Goal: Use online tool/utility

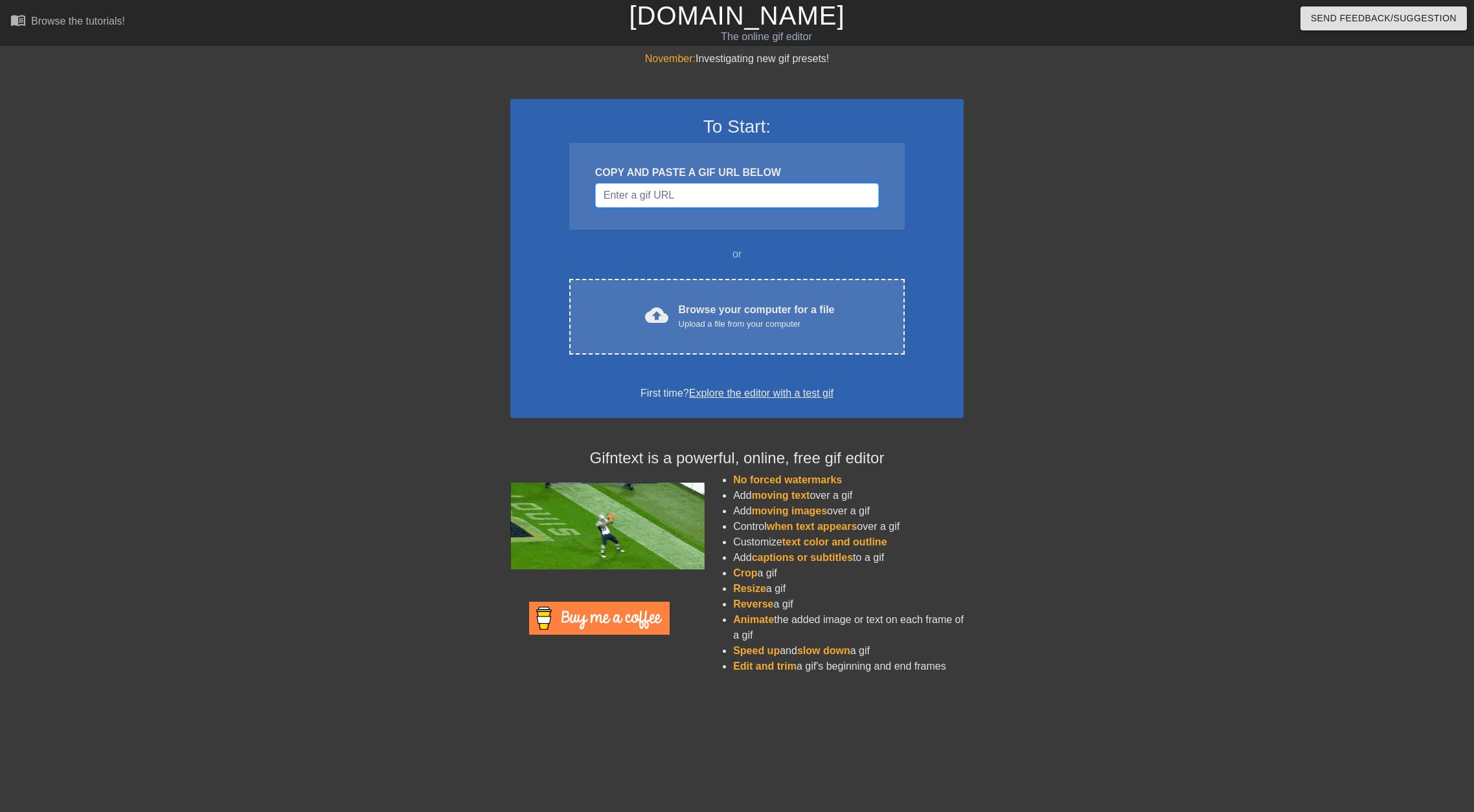
click at [723, 208] on input "Username" at bounding box center [737, 195] width 284 height 24
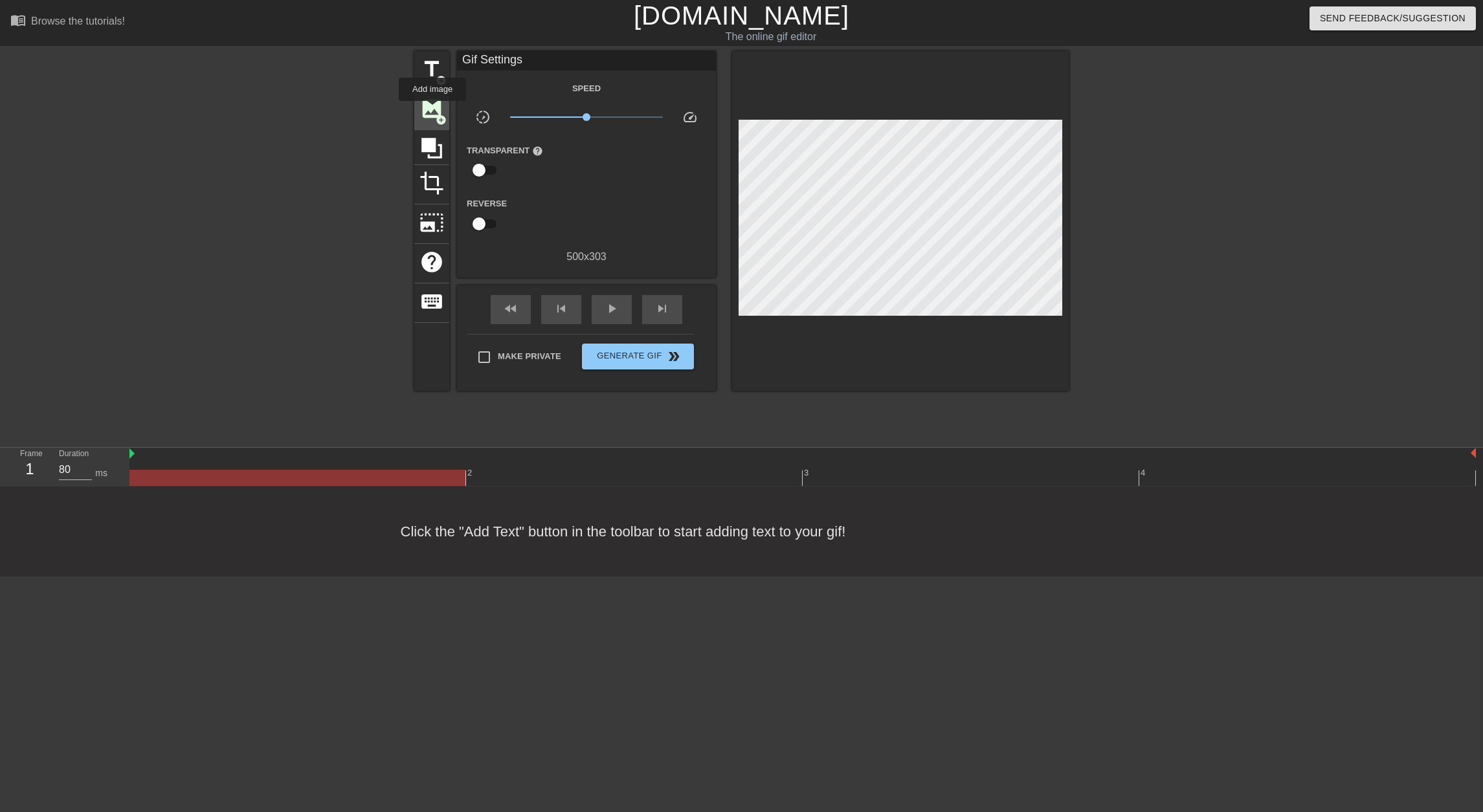
click at [431, 109] on span "image" at bounding box center [432, 108] width 24 height 24
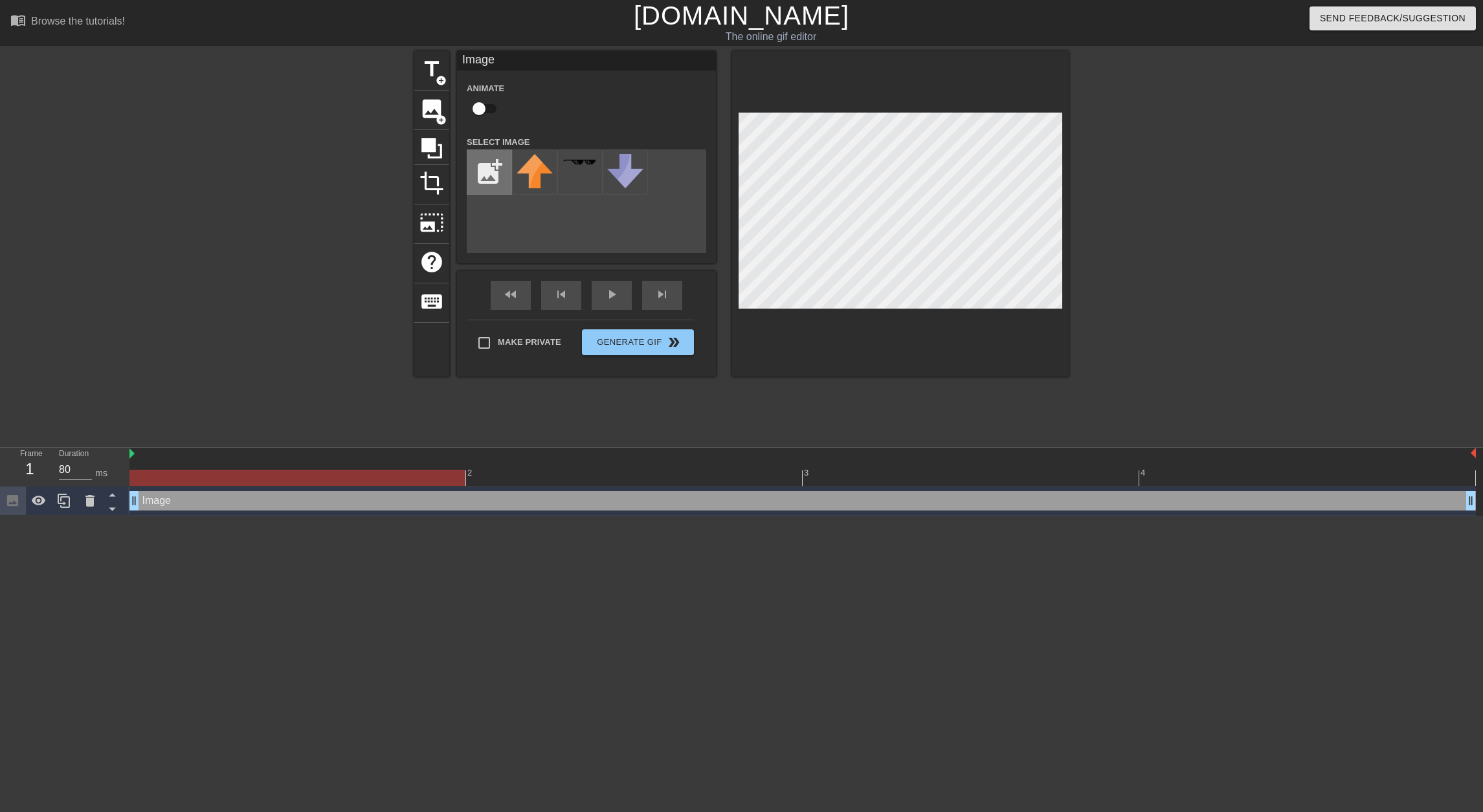
click at [488, 178] on input "file" at bounding box center [490, 172] width 44 height 44
type input "C:\fakepath\kaya.png"
click at [531, 179] on img at bounding box center [535, 169] width 36 height 31
drag, startPoint x: 530, startPoint y: 178, endPoint x: 504, endPoint y: 227, distance: 55.5
click at [504, 227] on div "add_photo_alternate" at bounding box center [587, 201] width 240 height 103
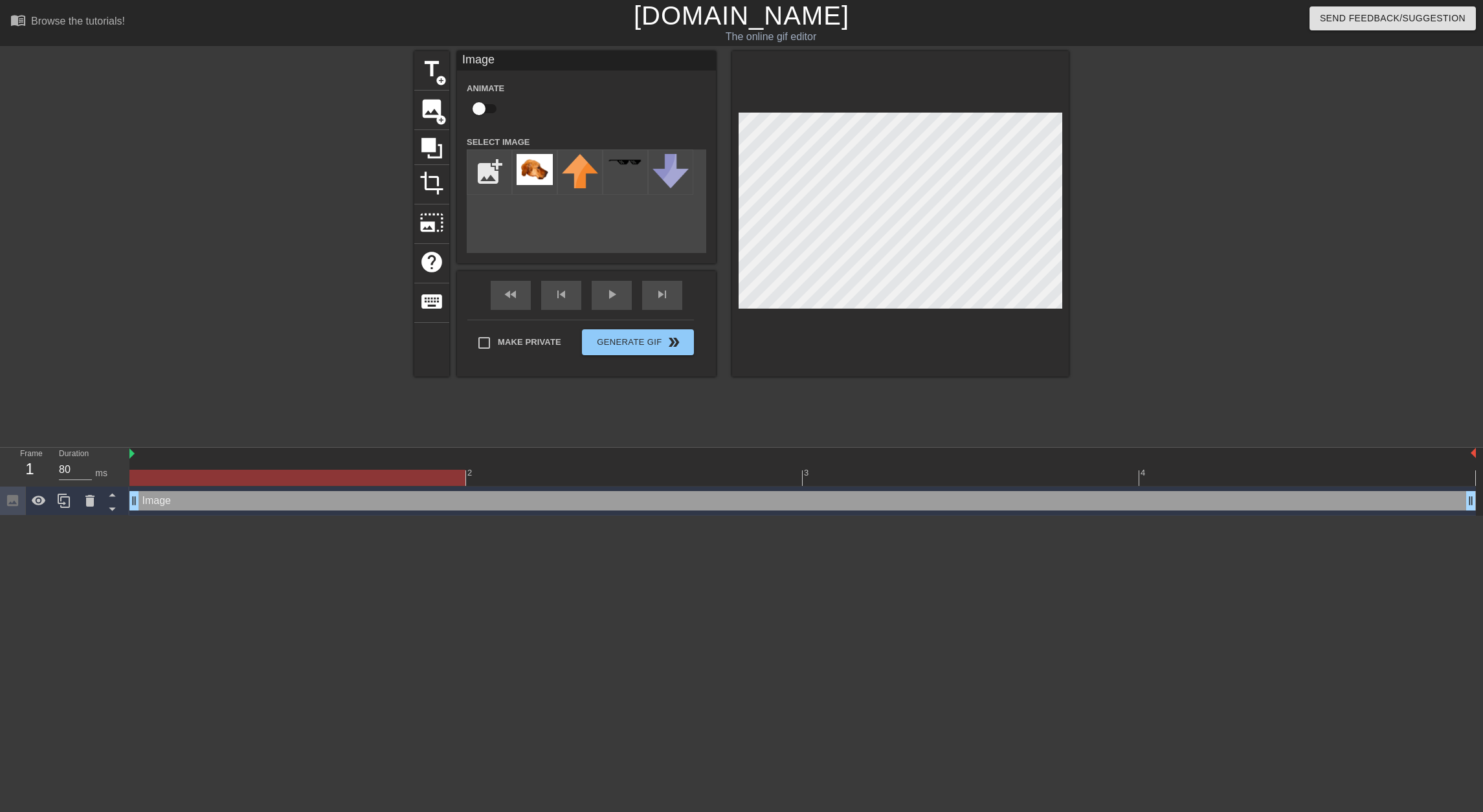
drag, startPoint x: 711, startPoint y: 213, endPoint x: 1194, endPoint y: 260, distance: 485.3
click at [1199, 260] on div at bounding box center [1182, 245] width 194 height 388
click at [430, 149] on icon at bounding box center [431, 147] width 20 height 20
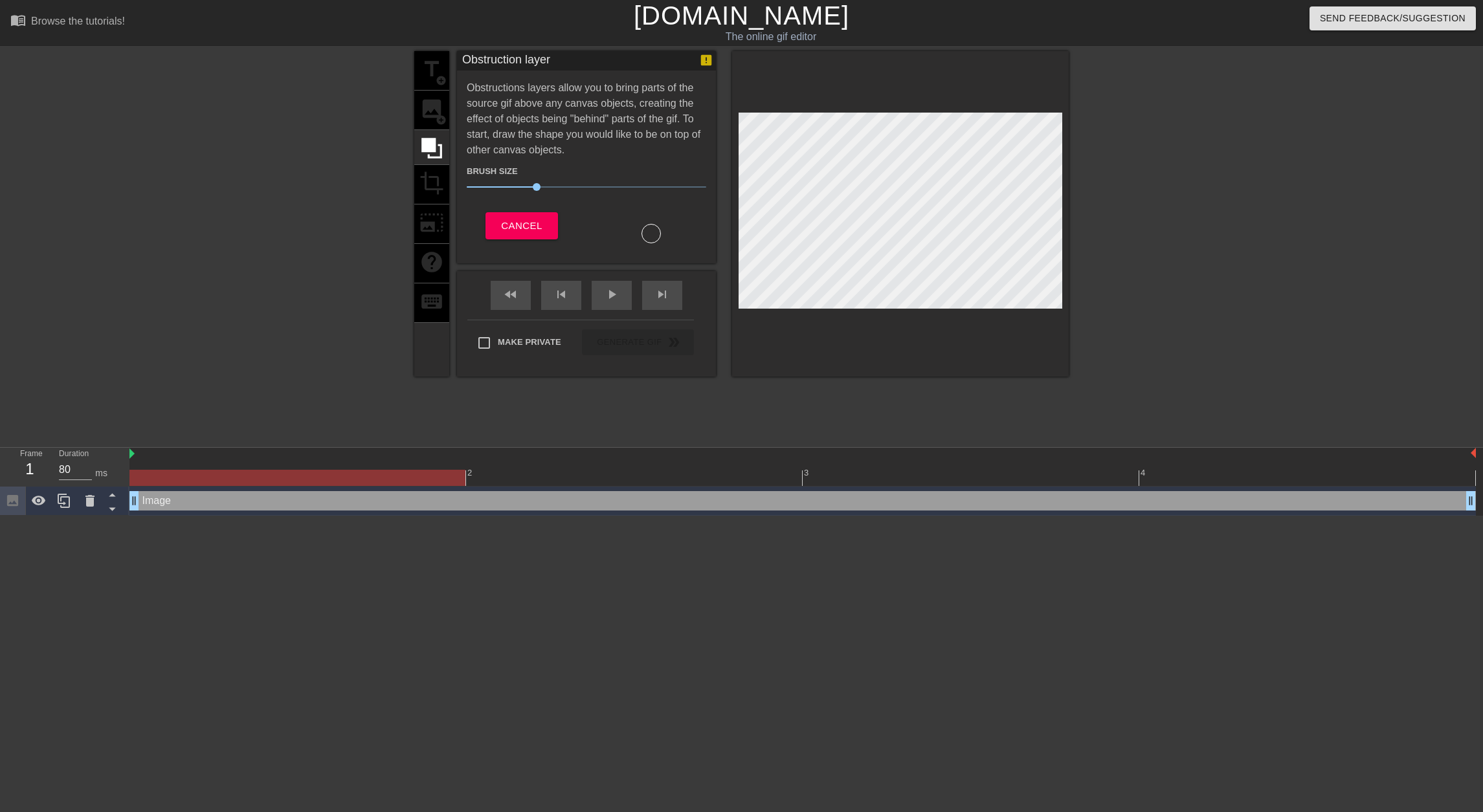
click at [430, 104] on div "title add_circle image add_circle crop photo_size_select_large help keyboard" at bounding box center [432, 214] width 35 height 326
click at [530, 235] on span "Cancel" at bounding box center [521, 226] width 41 height 17
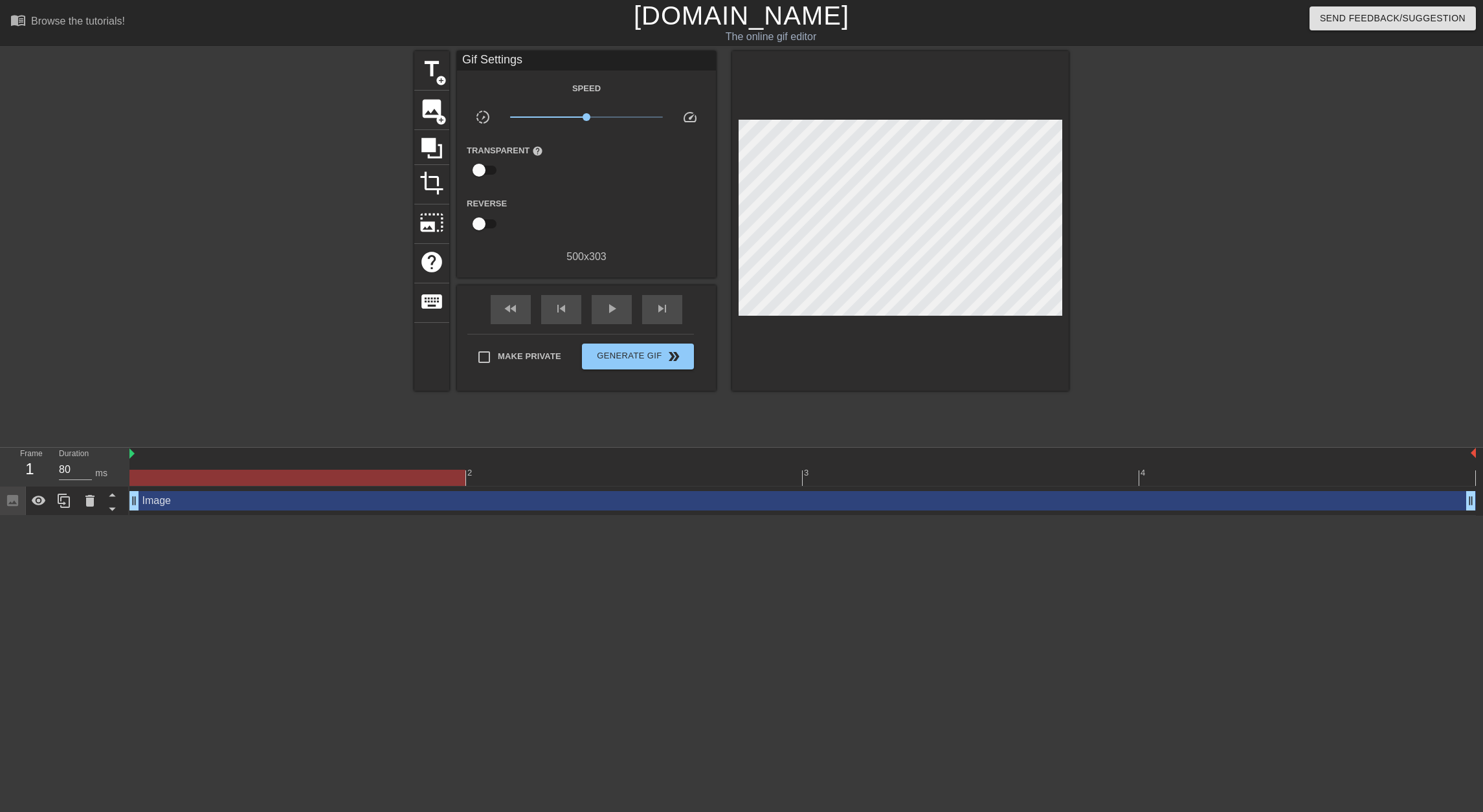
drag, startPoint x: 727, startPoint y: 292, endPoint x: 1264, endPoint y: 246, distance: 539.0
click at [1264, 246] on div at bounding box center [1182, 245] width 194 height 388
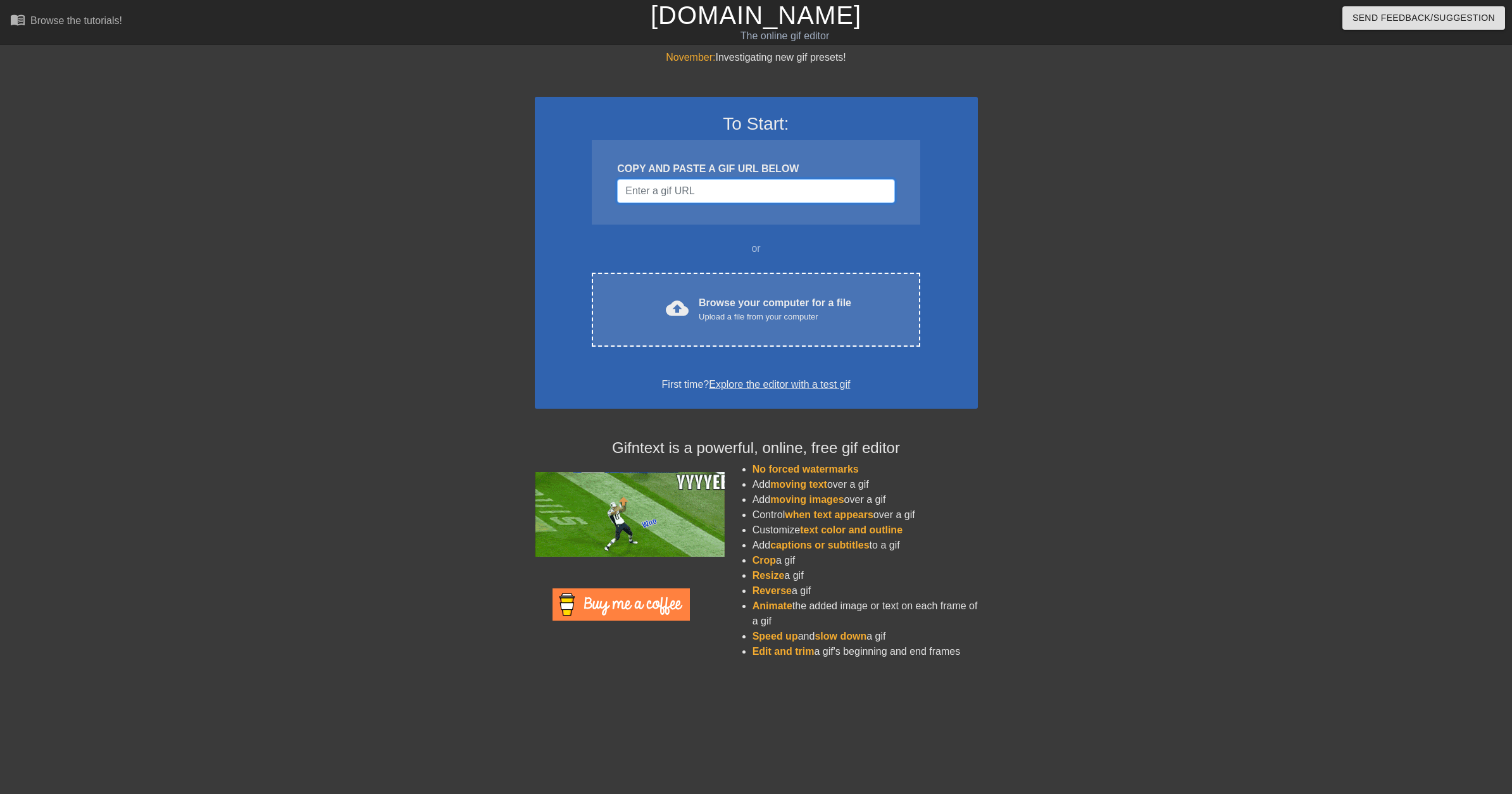
click at [750, 203] on input "Username" at bounding box center [756, 191] width 277 height 24
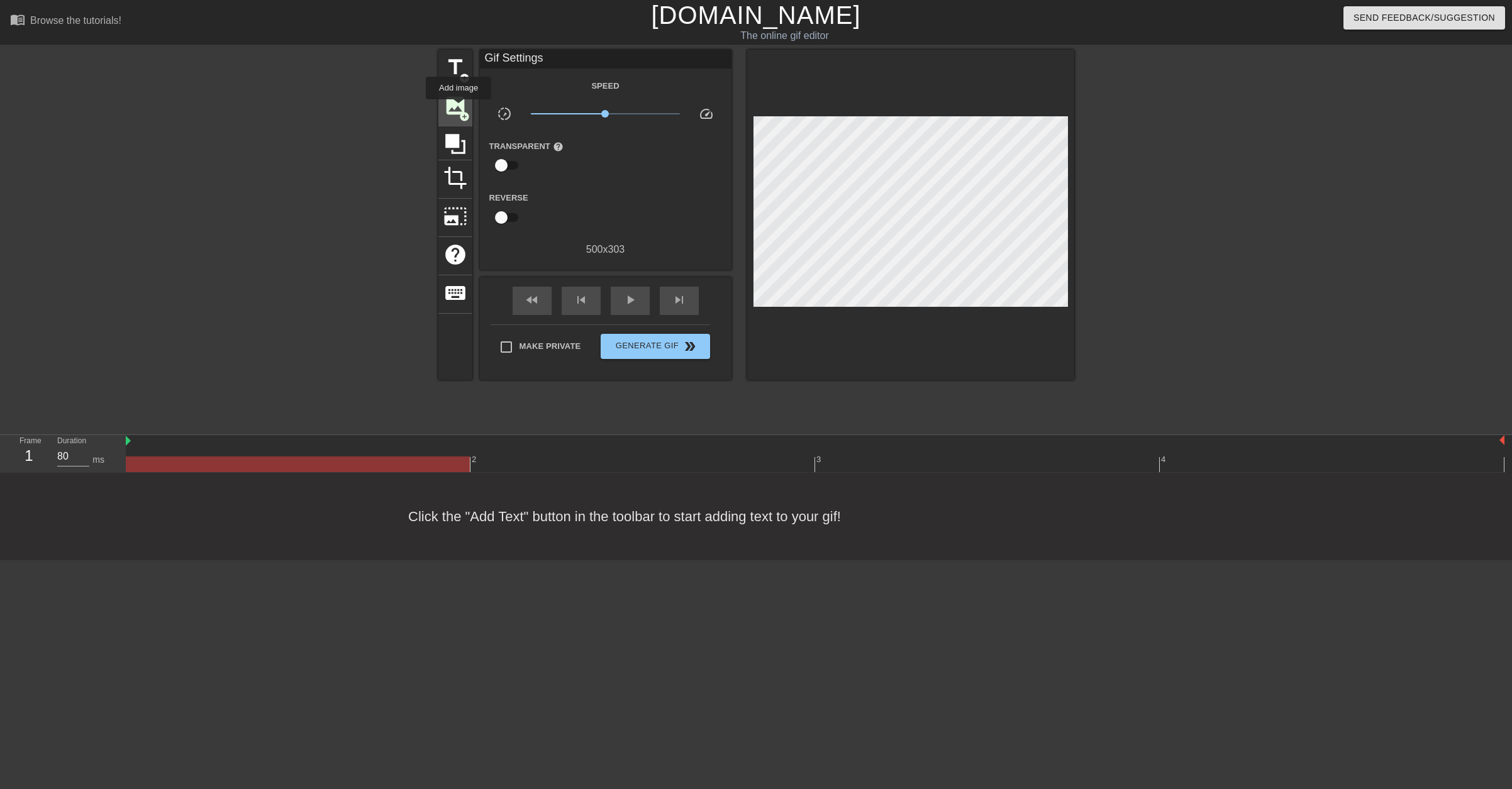
click at [458, 108] on span "image" at bounding box center [455, 105] width 24 height 24
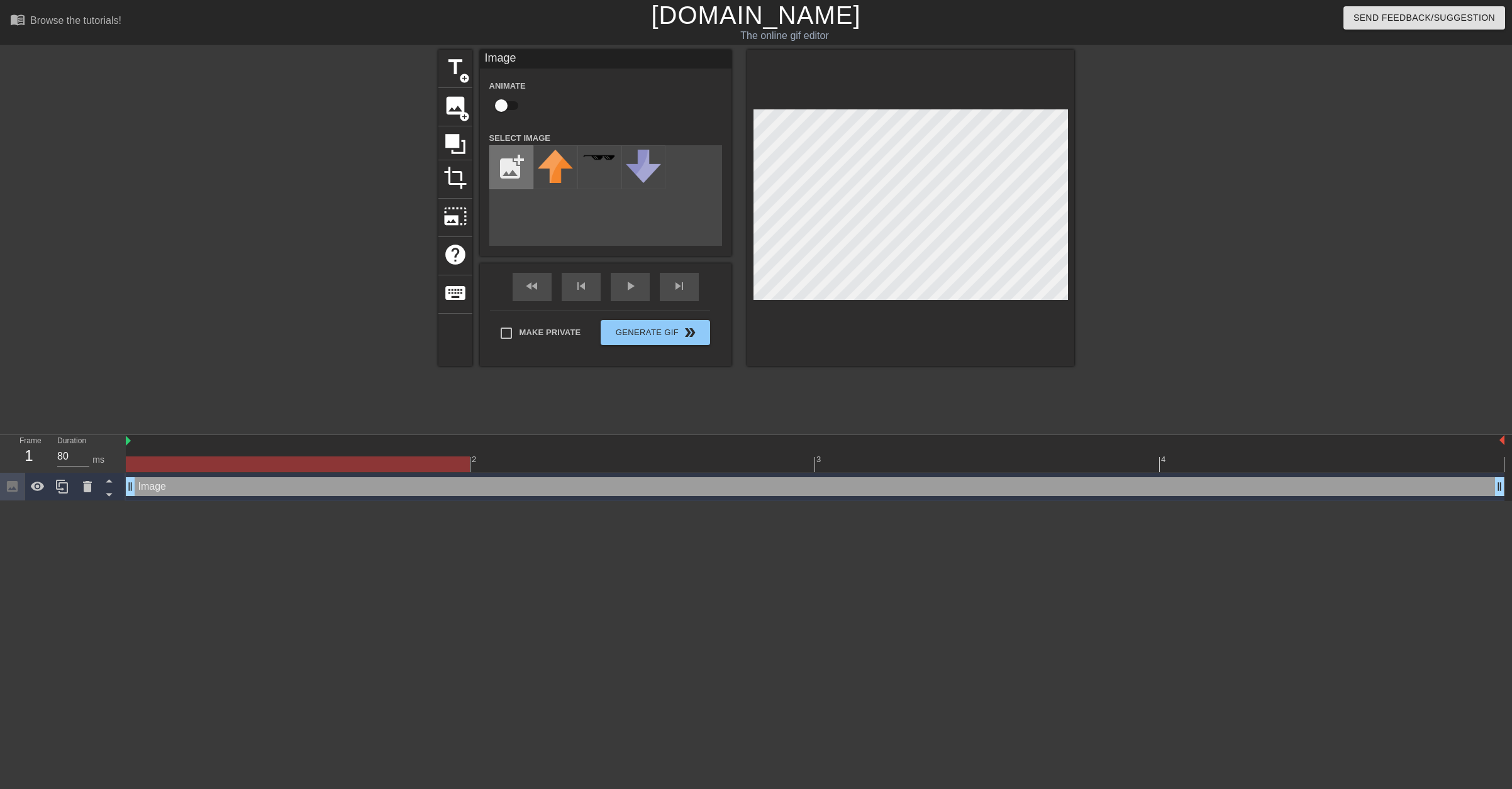
click at [503, 182] on input "file" at bounding box center [511, 167] width 43 height 43
type input "C:\fakepath\hasan2.png"
click at [550, 172] on img at bounding box center [555, 168] width 35 height 36
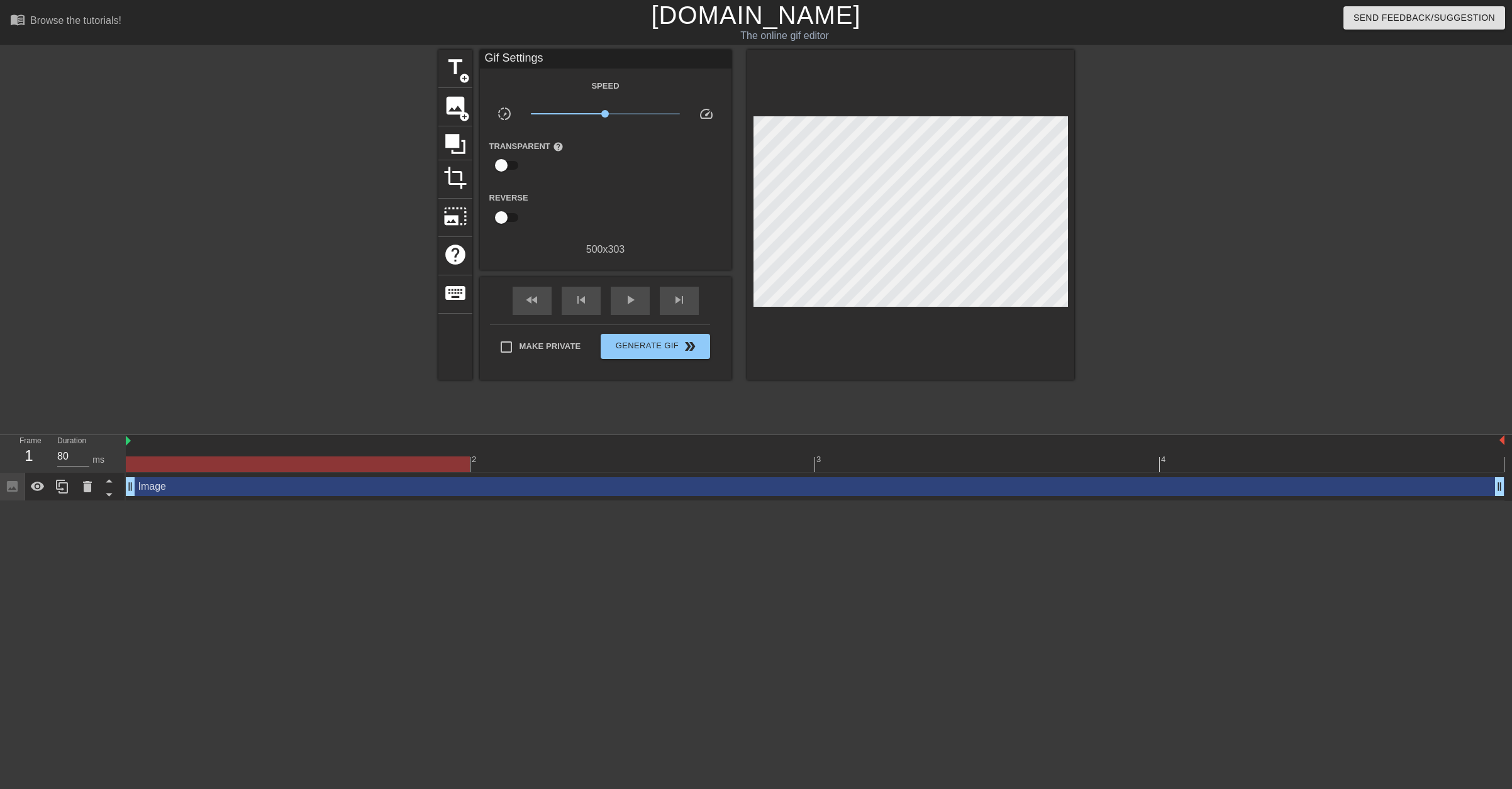
click at [1123, 226] on div at bounding box center [1183, 238] width 188 height 377
click at [455, 108] on span "image" at bounding box center [455, 105] width 24 height 24
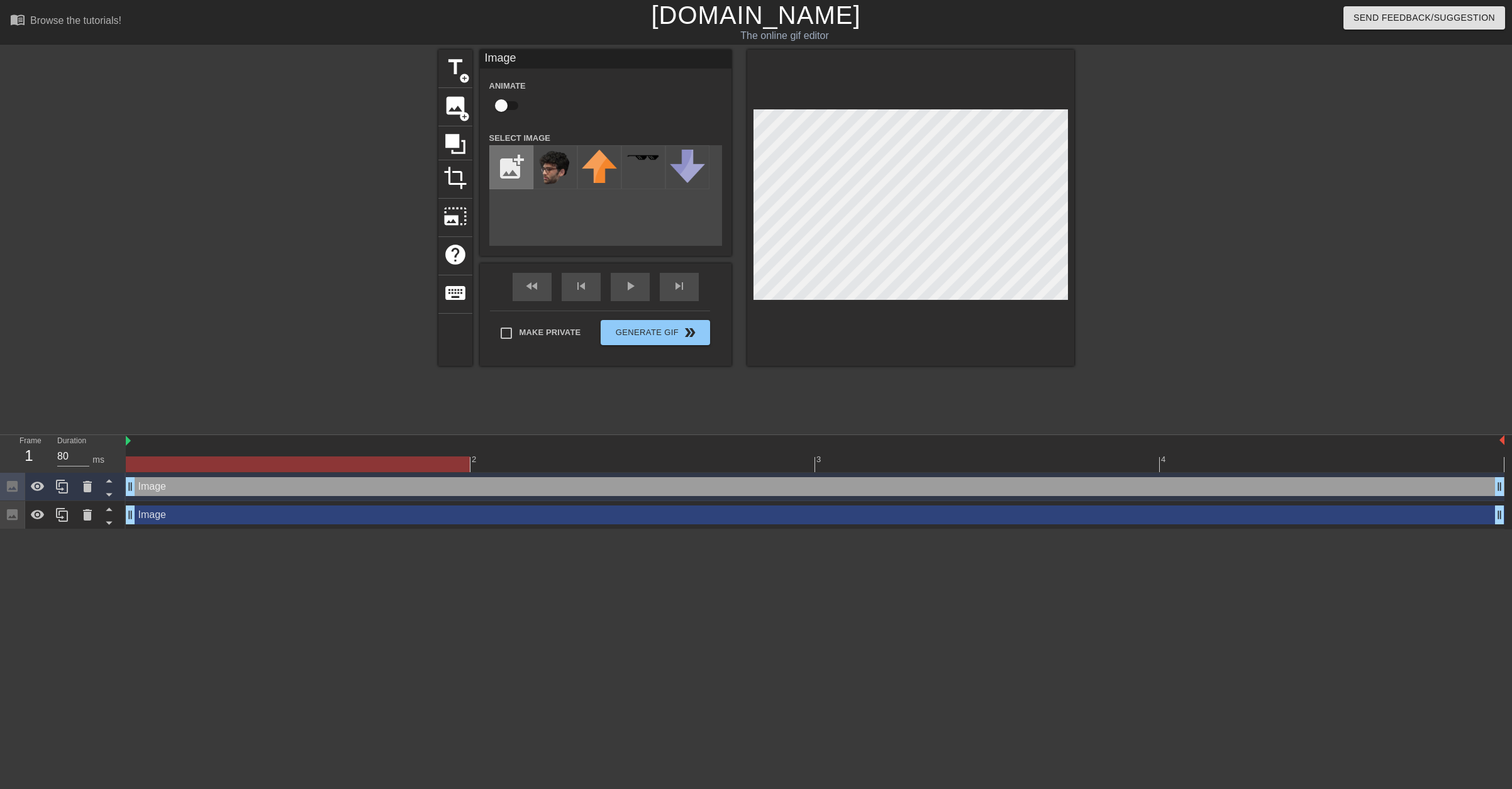
click at [511, 180] on input "file" at bounding box center [511, 167] width 43 height 43
type input "C:\fakepath\kaya2.png"
click at [549, 173] on img at bounding box center [555, 165] width 35 height 30
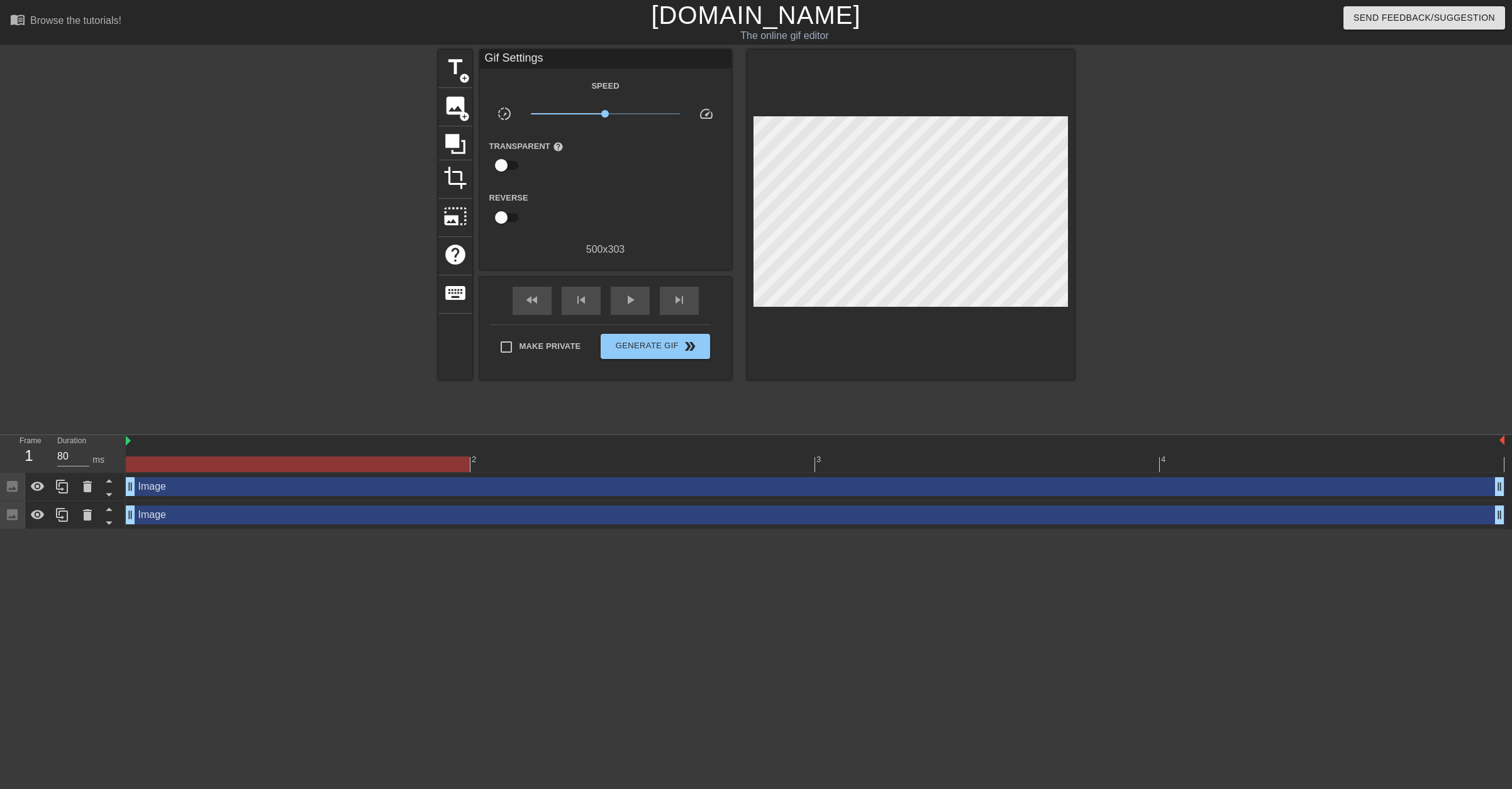
click at [1141, 305] on div at bounding box center [1183, 238] width 188 height 377
click at [515, 360] on input "Make Private" at bounding box center [506, 347] width 26 height 26
checkbox input "true"
click at [658, 354] on span "Generate Gif double_arrow" at bounding box center [655, 346] width 99 height 15
